Goal: Check status: Check status

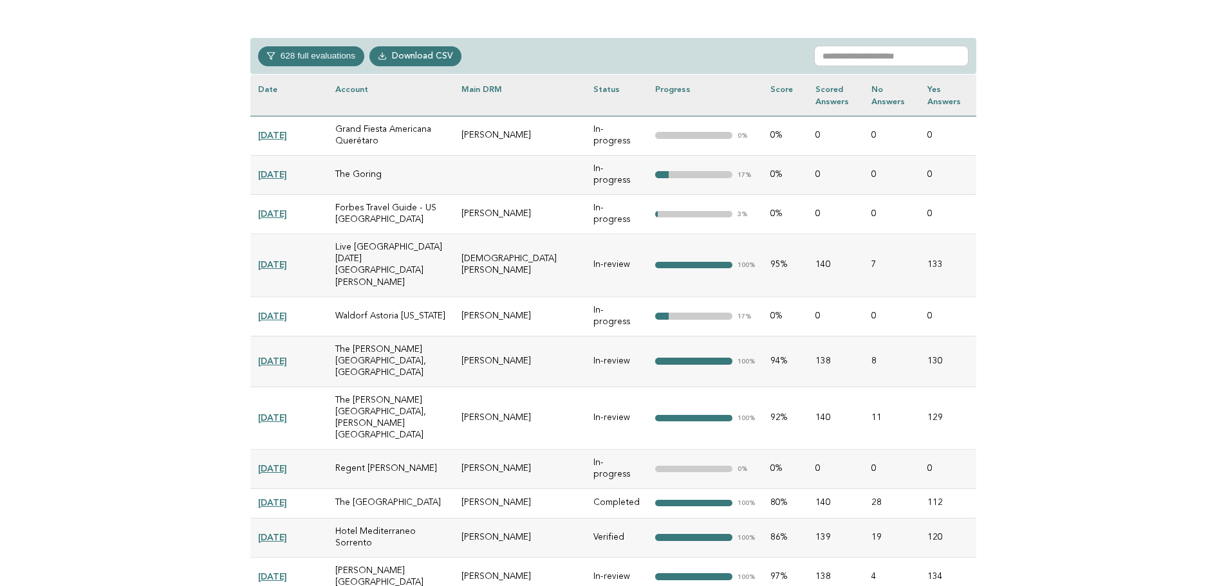
scroll to position [577, 0]
click at [903, 56] on input "text" at bounding box center [891, 55] width 154 height 21
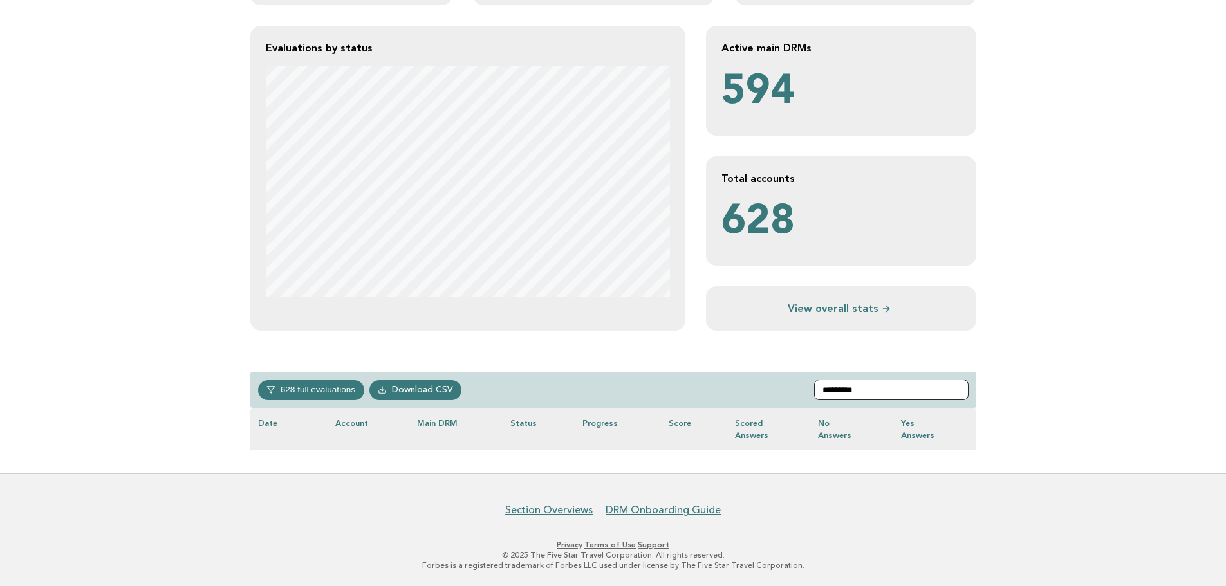
scroll to position [270, 0]
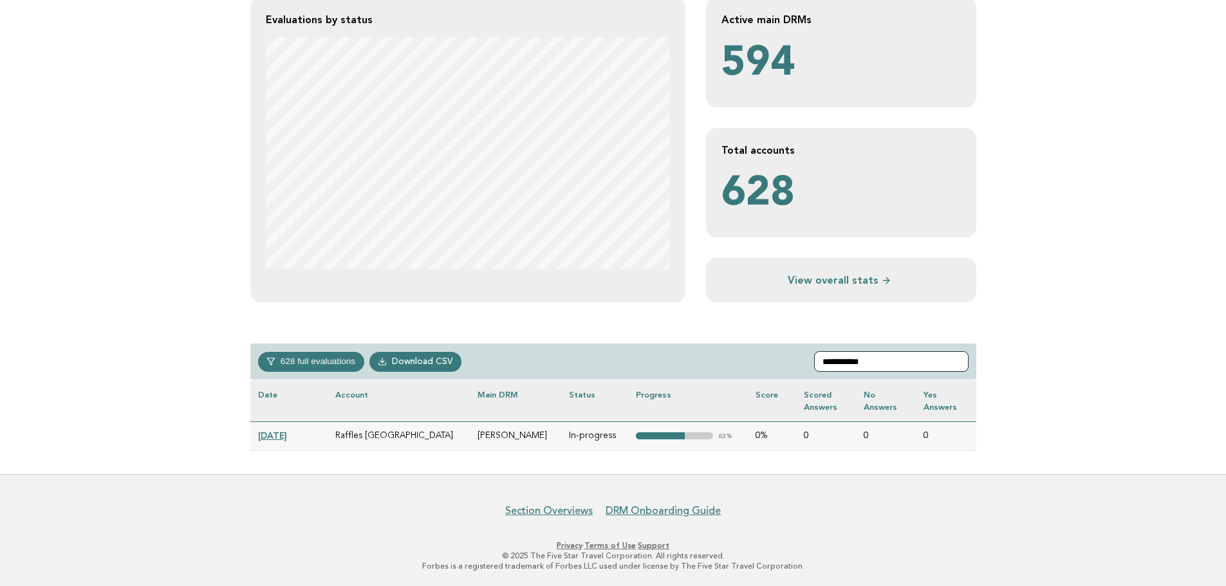
type input "**********"
click at [287, 436] on link "[DATE]" at bounding box center [272, 436] width 29 height 10
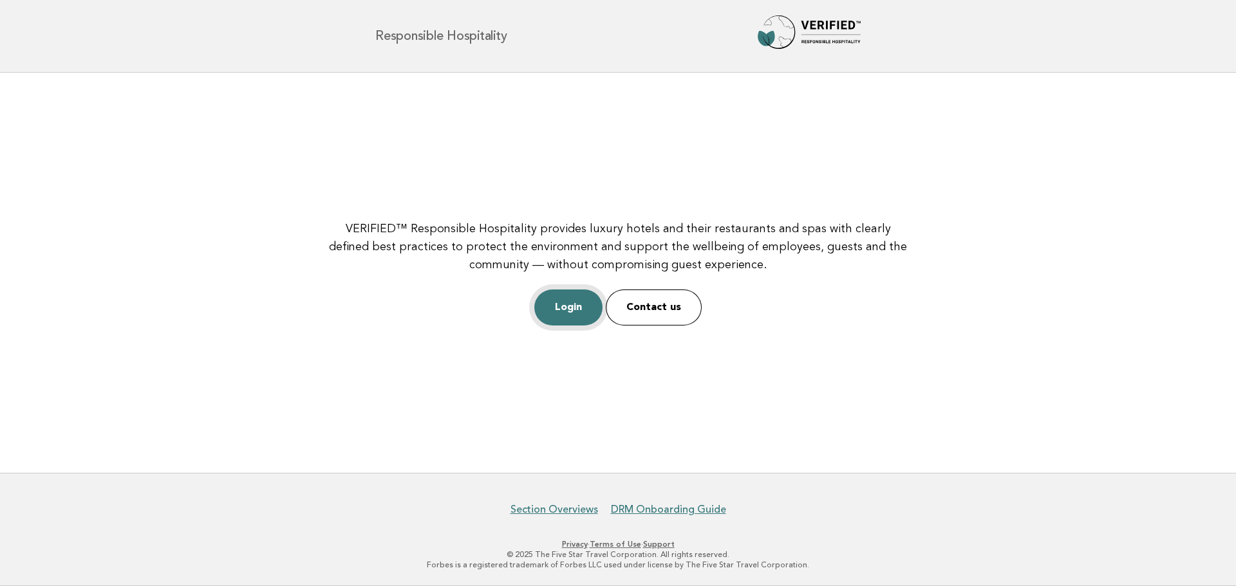
click at [564, 309] on link "Login" at bounding box center [568, 308] width 68 height 36
